Goal: Information Seeking & Learning: Learn about a topic

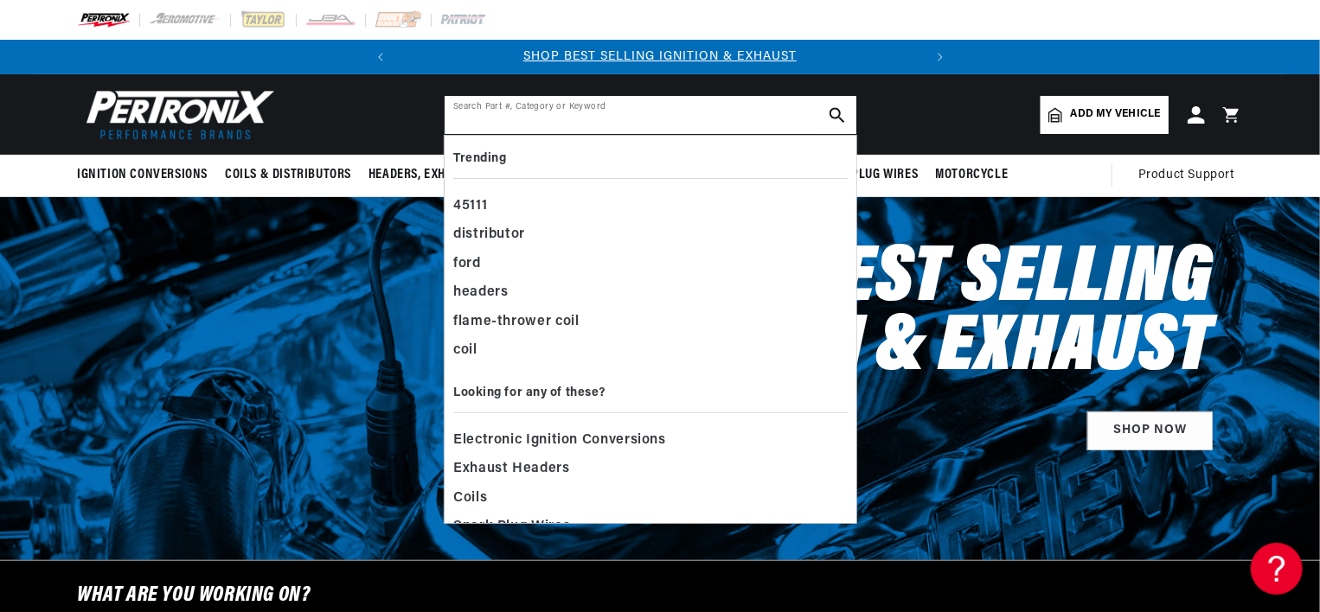
paste input "105079"
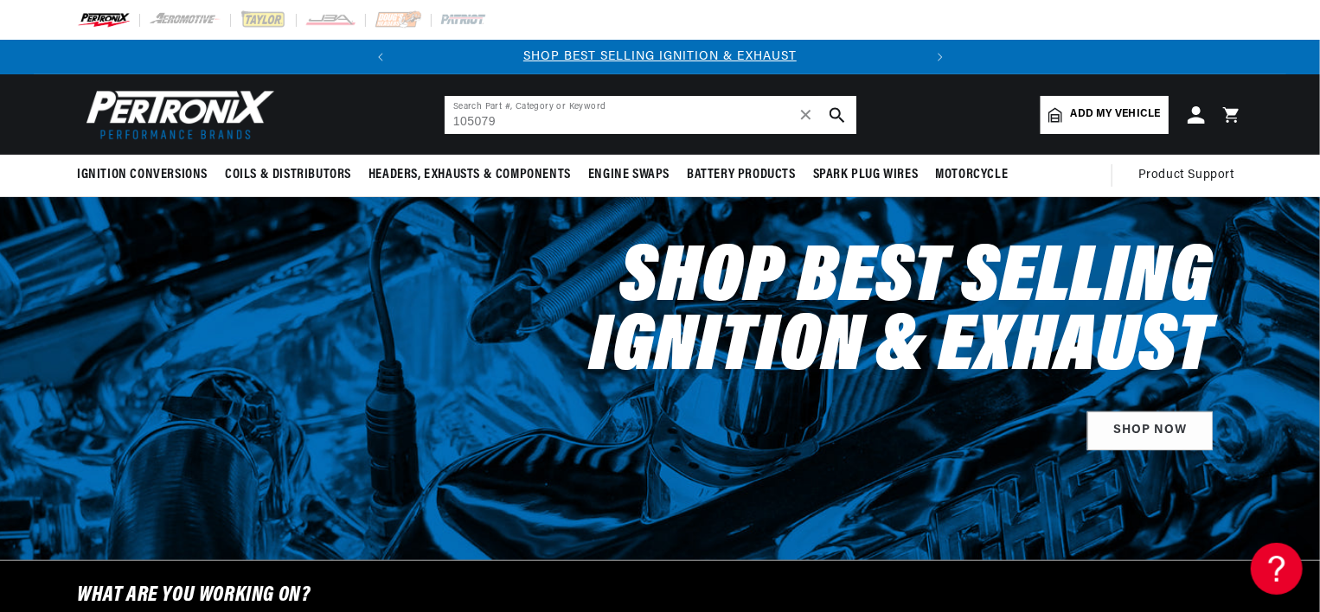
type input "105079"
click at [837, 119] on icon "search button" at bounding box center [838, 115] width 16 height 16
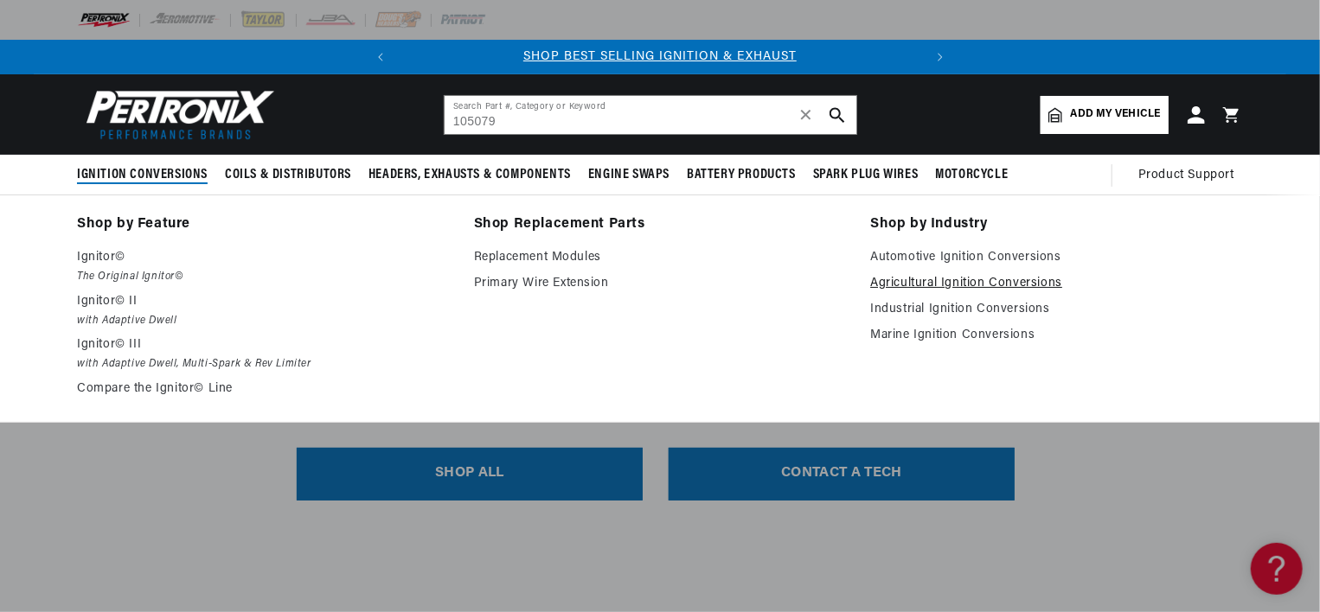
click at [904, 277] on link "Agricultural Ignition Conversions" at bounding box center [1056, 283] width 373 height 21
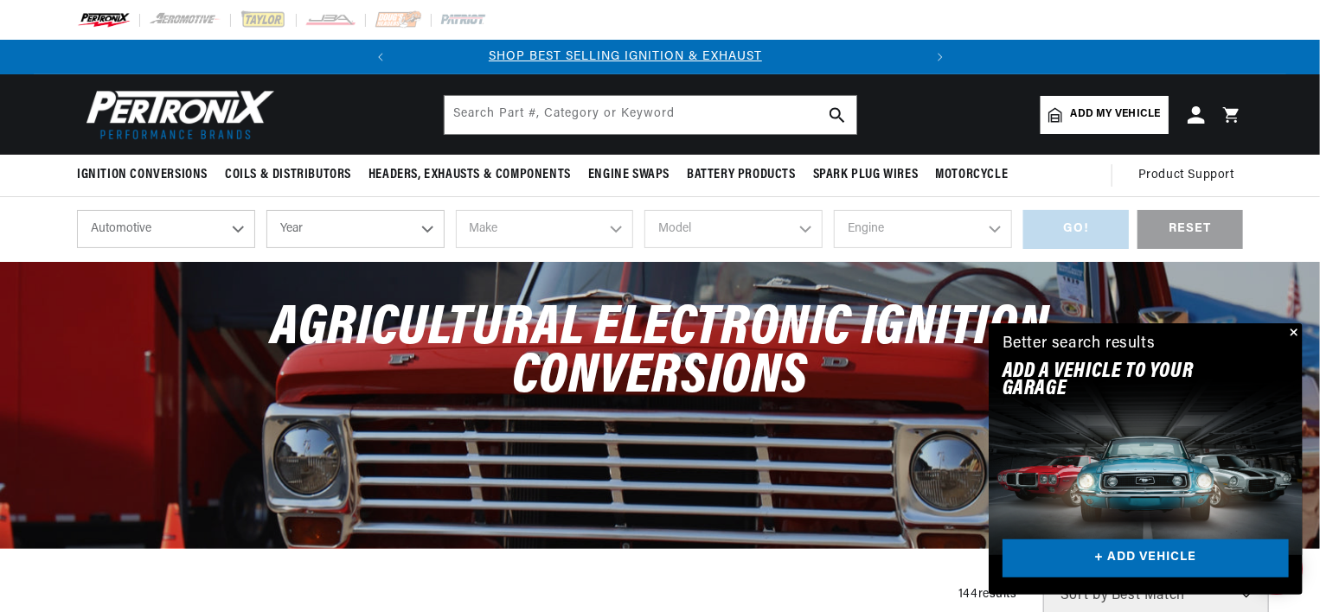
click at [238, 232] on select "Automotive Agricultural Industrial Marine Motorcycle" at bounding box center [166, 229] width 178 height 38
click at [77, 210] on select "Automotive Agricultural Industrial Marine Motorcycle" at bounding box center [166, 229] width 178 height 38
select select "Agricultural"
click at [429, 234] on select "Year 1970 1965 1964 1960 1959 1958 1957 1939 1938 1937" at bounding box center [355, 229] width 178 height 38
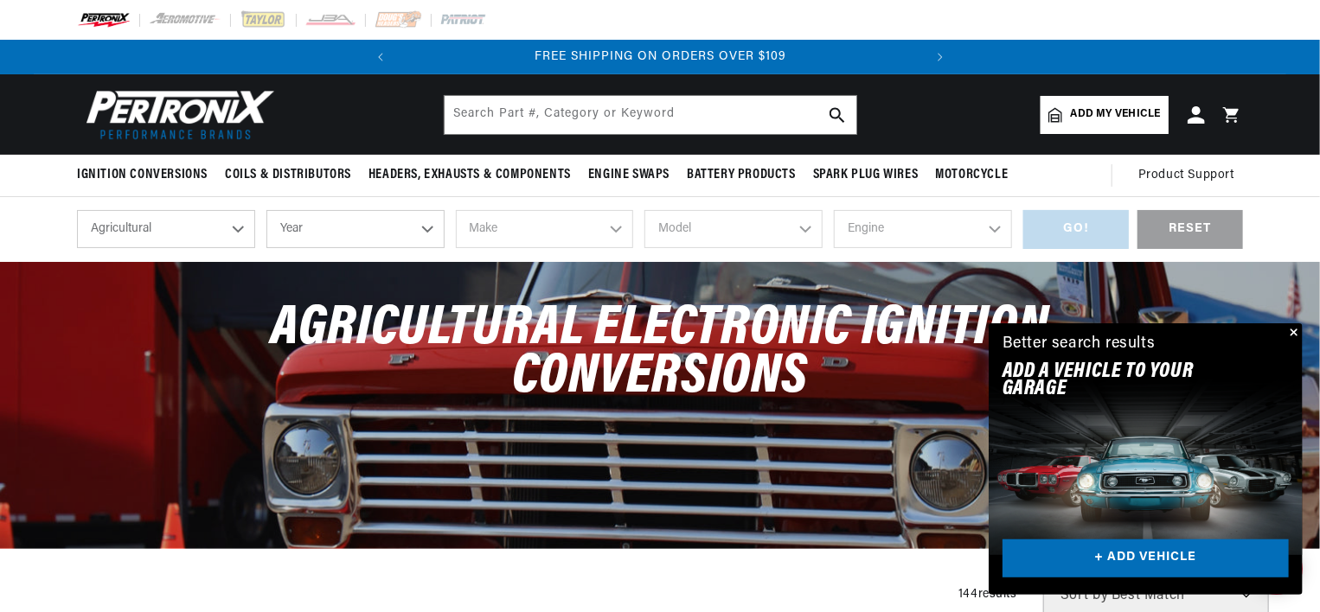
select select "1958"
click at [266, 210] on select "Year 1970 1965 1964 1960 1959 1958 1957 1939 1938 1937" at bounding box center [355, 229] width 178 height 38
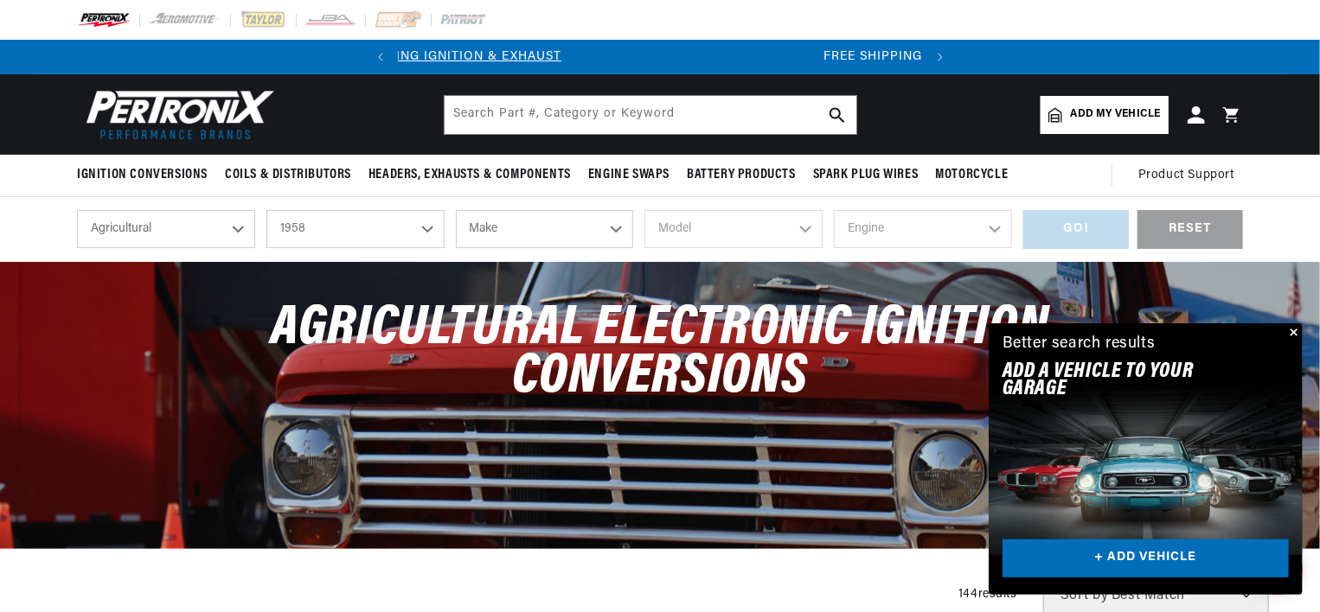
click at [612, 223] on select "Make Fox River John Bean" at bounding box center [545, 229] width 178 height 38
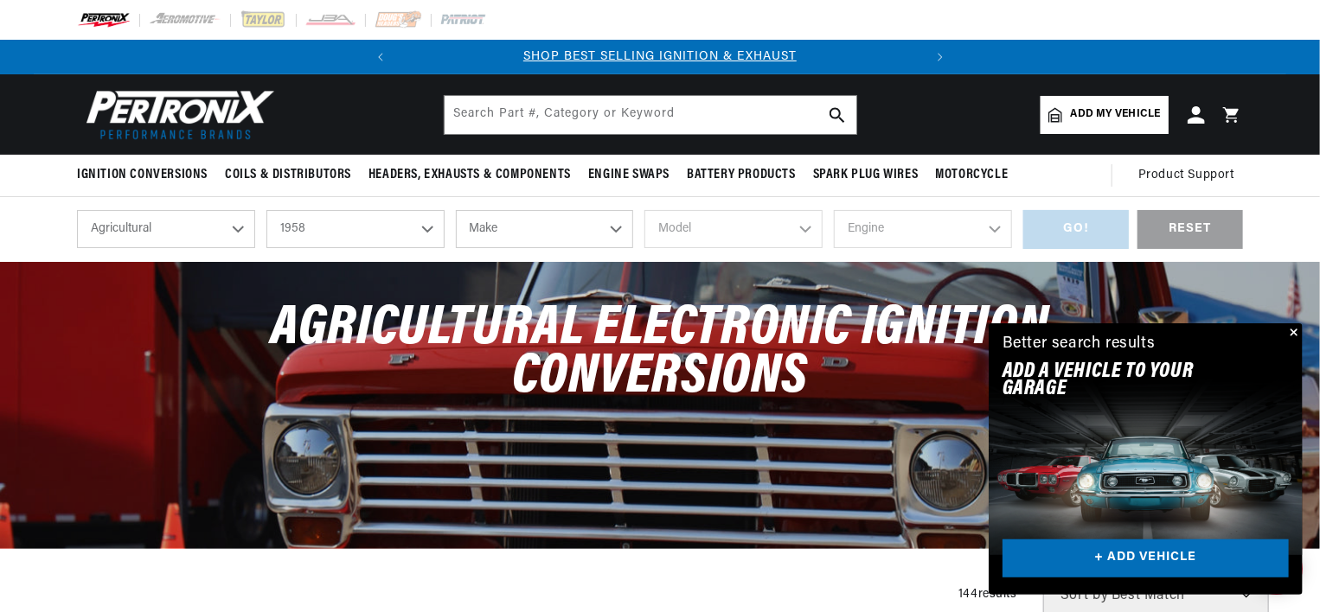
click at [427, 232] on select "1970 1965 1964 1960 1959 1958 1957 1939 1938 1937" at bounding box center [355, 229] width 178 height 38
click at [266, 210] on select "1970 1965 1964 1960 1959 1958 1957 1939 1938 1937" at bounding box center [355, 229] width 178 height 38
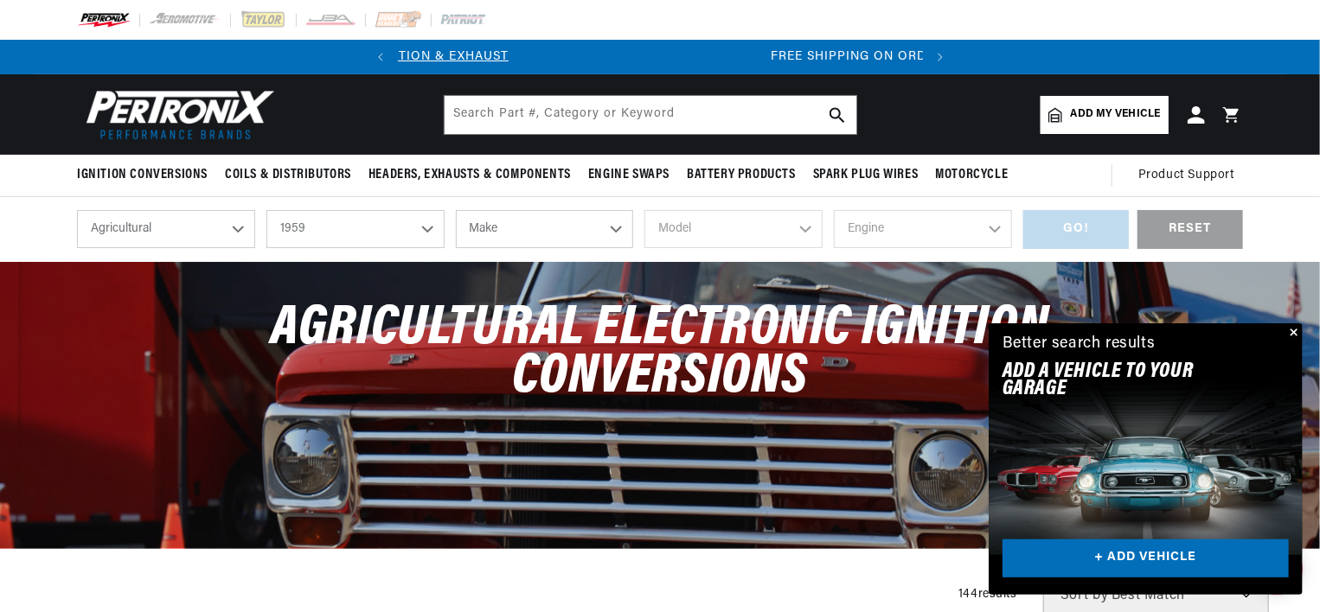
click at [616, 228] on select "Make International Harvester" at bounding box center [545, 229] width 178 height 38
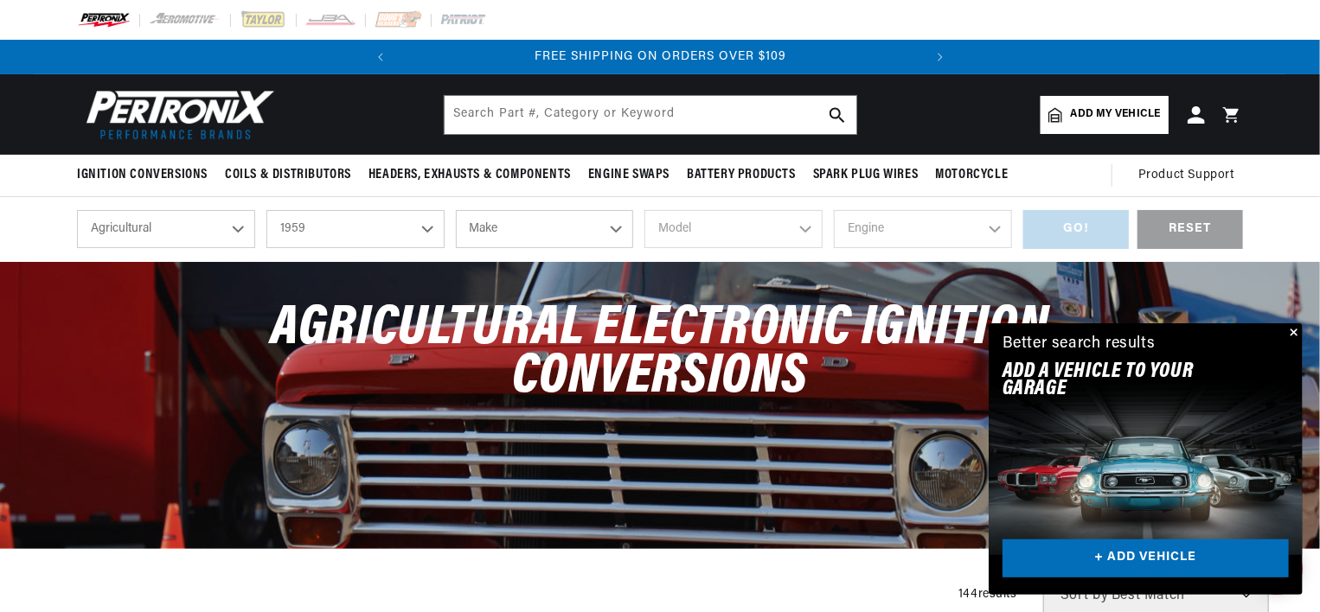
click at [420, 225] on select "1970 1965 1964 1960 1959 1958 1957 1939 1938 1937" at bounding box center [355, 229] width 178 height 38
click at [266, 210] on select "1970 1965 1964 1960 1959 1958 1957 1939 1938 1937" at bounding box center [355, 229] width 178 height 38
click at [609, 225] on select "Make John Bean" at bounding box center [545, 229] width 178 height 38
click at [241, 229] on select "Automotive Agricultural Industrial Marine Motorcycle" at bounding box center [166, 229] width 178 height 38
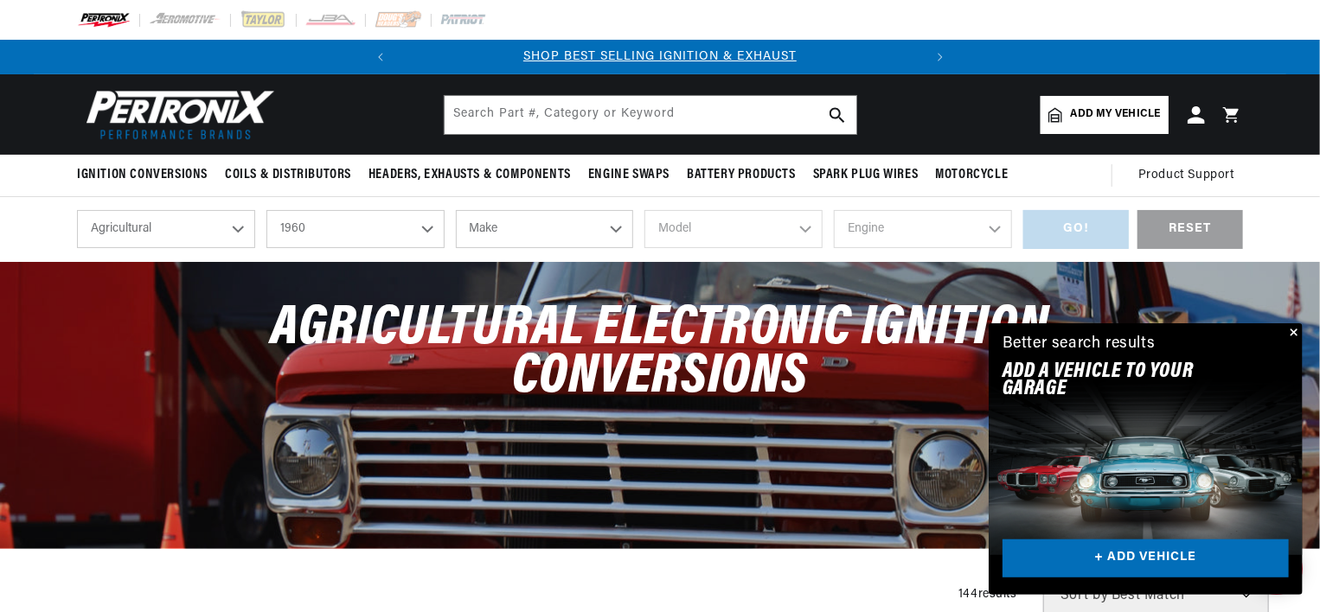
click at [77, 210] on select "Automotive Agricultural Industrial Marine Motorcycle" at bounding box center [166, 229] width 178 height 38
click at [432, 228] on select "1970 1965 1964 1960 1959 1958 1957 1939 1938 1937" at bounding box center [355, 229] width 178 height 38
click at [266, 210] on select "1970 1965 1964 1960 1959 1958 1957 1939 1938 1937" at bounding box center [355, 229] width 178 height 38
select select "1957"
click at [618, 228] on select "Make John Bean" at bounding box center [545, 229] width 178 height 38
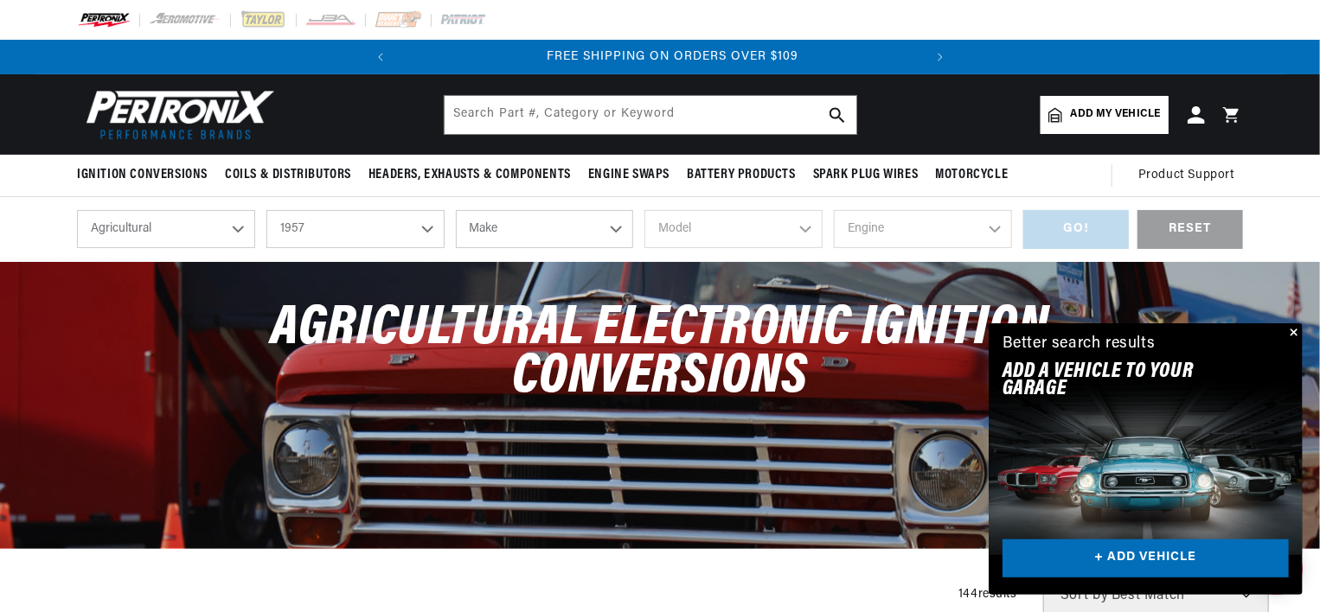
scroll to position [0, 524]
click at [245, 231] on select "Automotive Agricultural Industrial Marine Motorcycle" at bounding box center [166, 229] width 178 height 38
click at [77, 210] on select "Automotive Agricultural Industrial Marine Motorcycle" at bounding box center [166, 229] width 178 height 38
select select "Industrial"
click at [429, 232] on select "1990 1986 1984 1983 1982 1981 1980 1979 1978 1977 1976 1975 1974 1973 1972 1971…" at bounding box center [355, 229] width 178 height 38
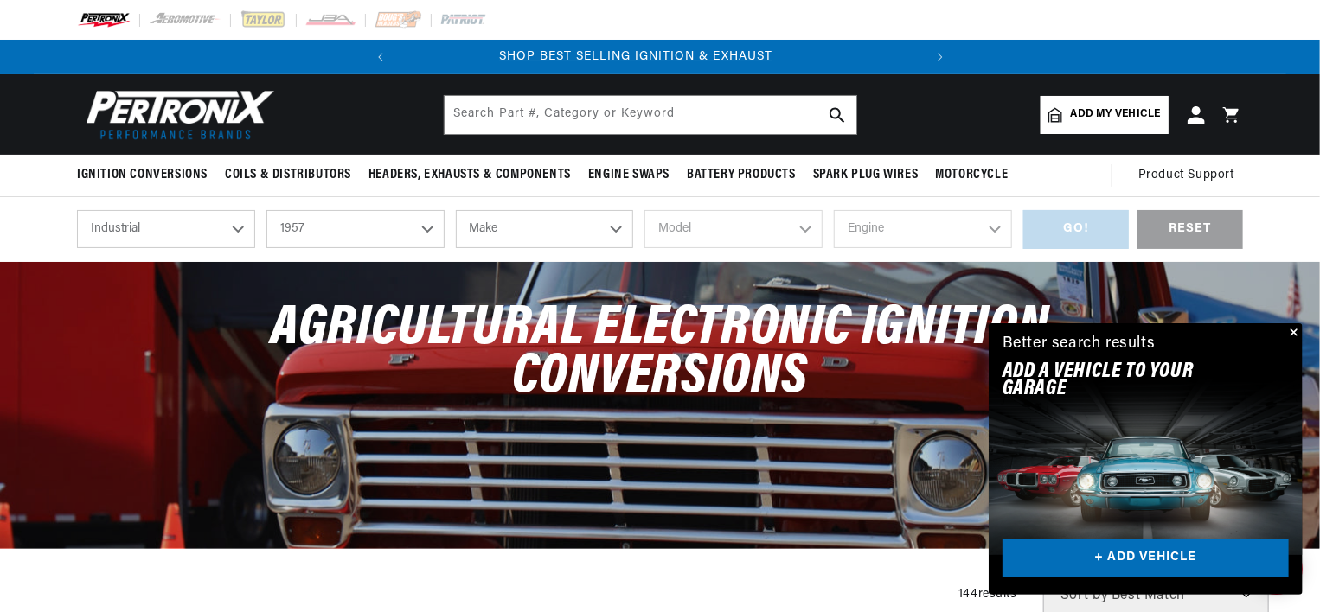
scroll to position [0, 0]
click at [266, 210] on select "1990 1986 1984 1983 1982 1981 1980 1979 1978 1977 1976 1975 1974 1973 1972 1971…" at bounding box center [355, 229] width 178 height 38
select select "1958"
click at [621, 232] on select "Make Allis Chalmers Chicago Pneumatic Tool Co. Ford GMC" at bounding box center [545, 229] width 178 height 38
select select "Ford"
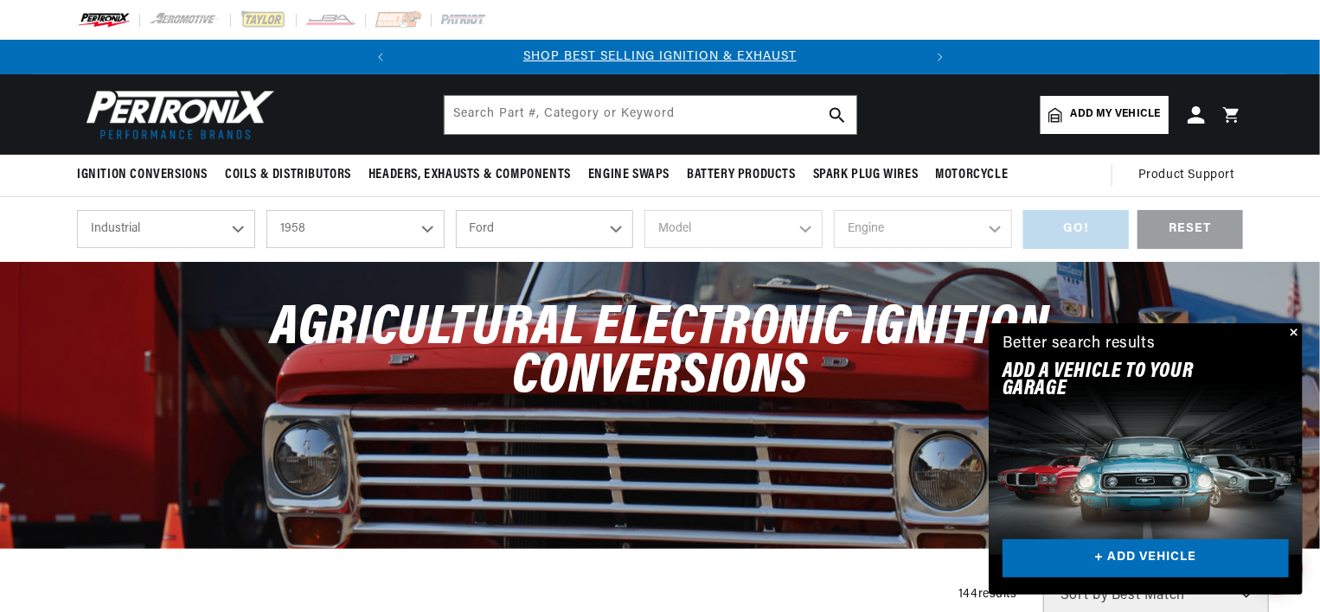
click at [456, 210] on select "Make Allis Chalmers Chicago Pneumatic Tool Co. Ford GMC" at bounding box center [545, 229] width 178 height 38
select select "Ford"
click at [801, 228] on select "Model All models (excluding â€˜58 & â€˜59 272 engine)" at bounding box center [733, 229] width 178 height 38
select select "All-models-(excluding-â€˜58-â€˜59-272-engine)"
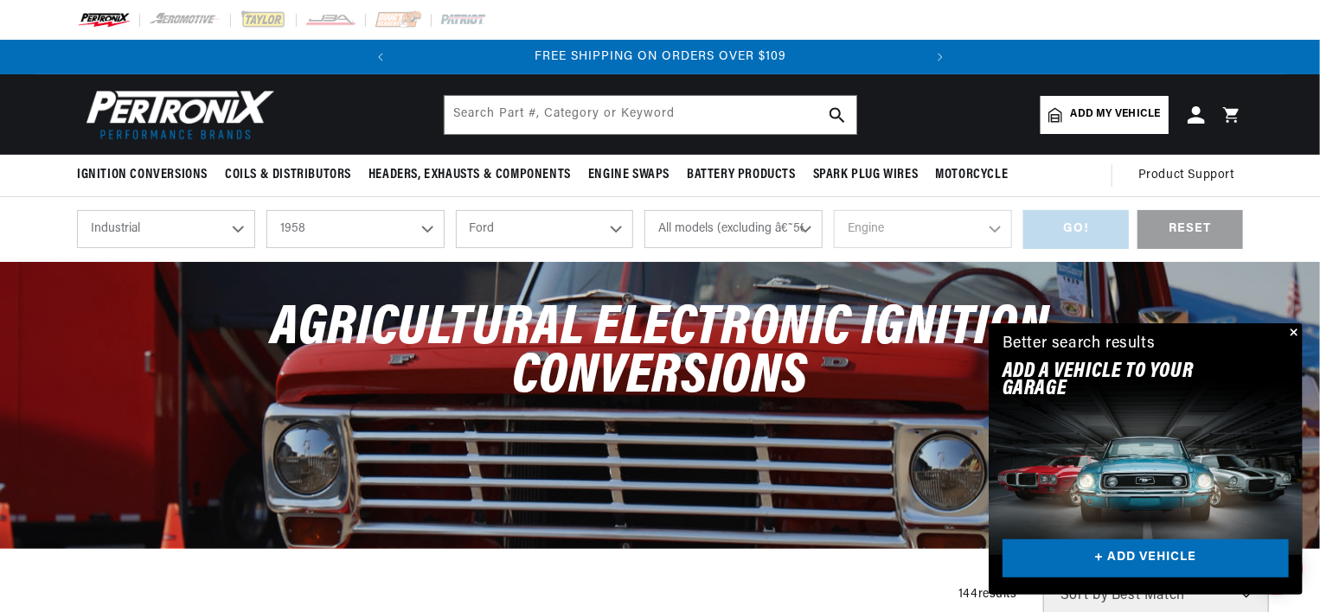
click at [644, 210] on select "Model All models (excluding â€˜58 & â€˜59 272 engine)" at bounding box center [733, 229] width 178 height 38
select select "All-models-(excluding-â€˜58-â€˜59-272-engine)"
click at [983, 227] on select "Engine 8" at bounding box center [923, 229] width 178 height 38
